Goal: Transaction & Acquisition: Book appointment/travel/reservation

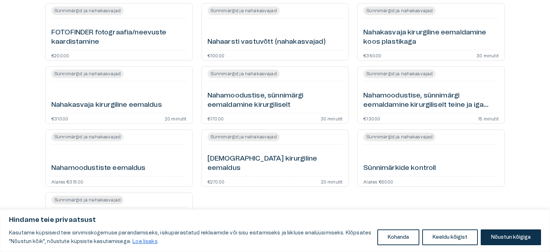
scroll to position [108, 0]
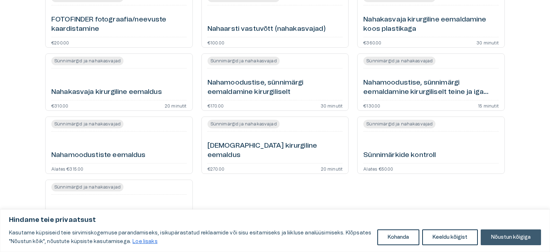
click at [507, 243] on button "Nõustun kõigiga" at bounding box center [510, 238] width 60 height 16
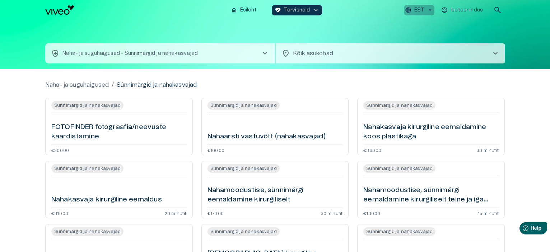
click at [430, 10] on icon "button" at bounding box center [429, 10] width 3 height 1
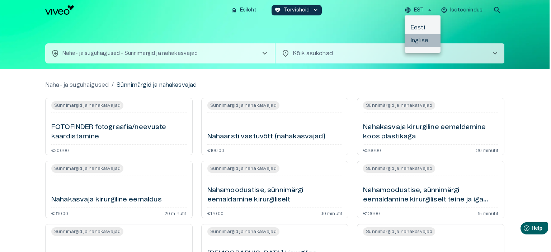
click at [419, 42] on li "Inglise" at bounding box center [423, 40] width 36 height 13
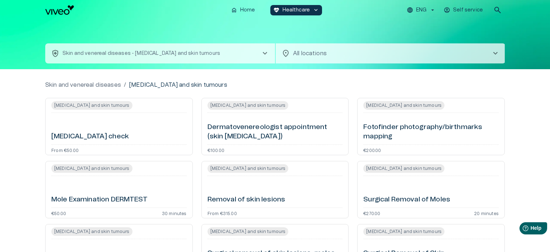
click at [74, 105] on span "[MEDICAL_DATA] and skin tumours" at bounding box center [91, 105] width 81 height 9
